Goal: Task Accomplishment & Management: Use online tool/utility

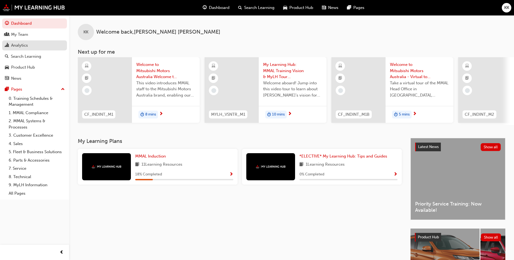
click at [39, 43] on div "Analytics" at bounding box center [34, 45] width 59 height 7
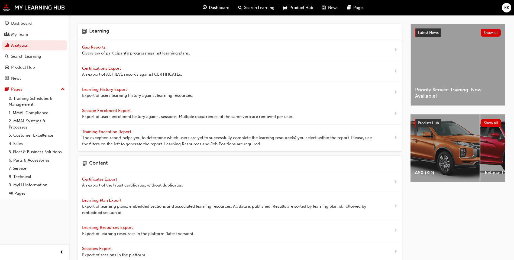
click at [102, 47] on span "Gap Reports" at bounding box center [94, 47] width 24 height 5
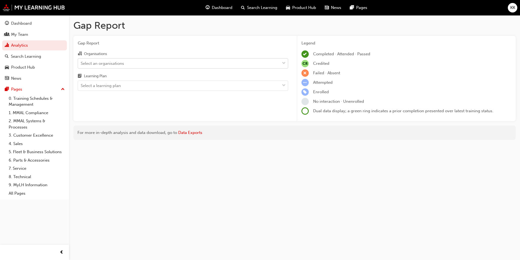
click at [152, 63] on div "Select an organisations" at bounding box center [179, 62] width 202 height 9
click at [81, 63] on input "Organisations Select an organisations" at bounding box center [81, 63] width 1 height 5
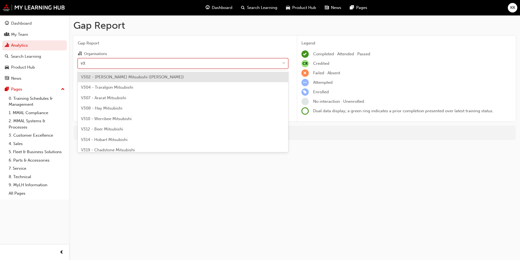
type input "v312"
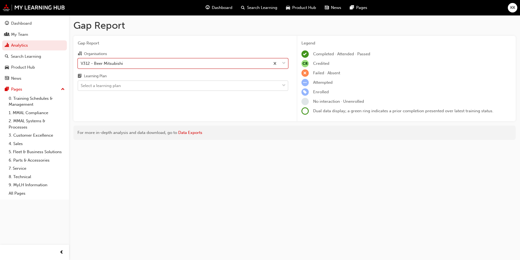
click at [135, 86] on div "Select a learning plan" at bounding box center [179, 85] width 202 height 9
click at [81, 86] on input "Learning Plan Select a learning plan" at bounding box center [81, 85] width 1 height 5
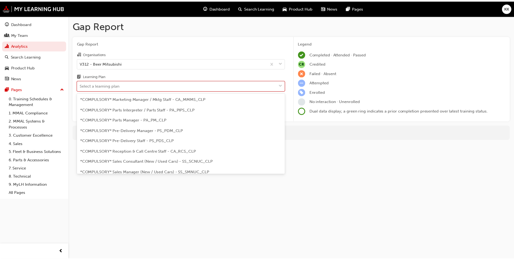
scroll to position [104, 0]
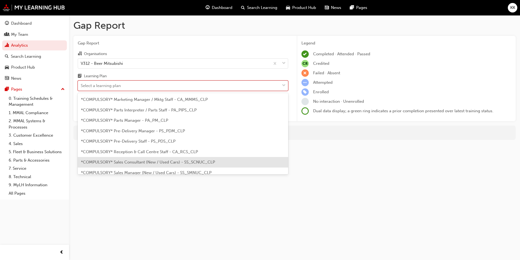
click at [134, 159] on span "*COMPULSORY* Sales Consultant (New / Used Cars) - SS_SCNUC_CLP" at bounding box center [148, 161] width 134 height 5
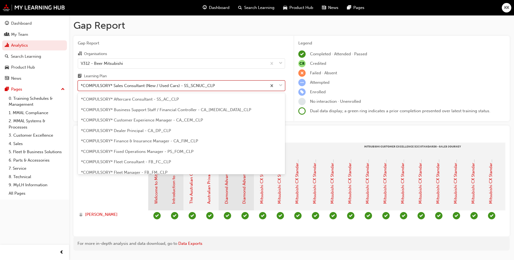
scroll to position [101, 0]
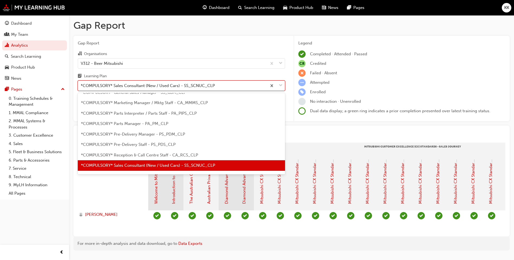
click at [240, 86] on div "*COMPULSORY* Sales Consultant (New / Used Cars) - SS_SCNUC_CLP" at bounding box center [172, 85] width 189 height 9
click at [81, 86] on input "Learning Plan option *COMPULSORY* Sales Consultant (New / Used Cars) - SS_SCNUC…" at bounding box center [81, 85] width 1 height 5
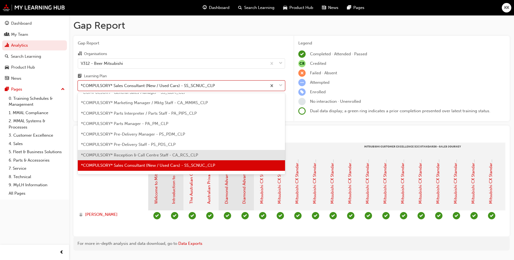
scroll to position [148, 0]
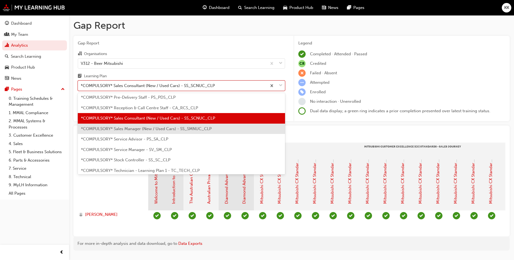
click at [199, 131] on span "*COMPULSORY* Sales Manager (New / Used Cars) - SS_SMNUC_CLP" at bounding box center [146, 128] width 130 height 5
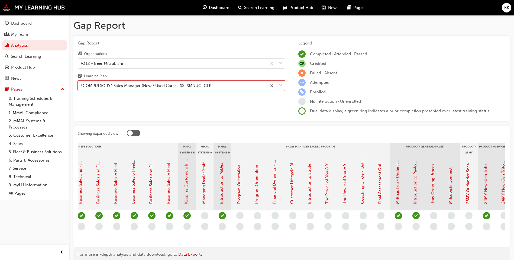
scroll to position [0, 605]
